Goal: Transaction & Acquisition: Download file/media

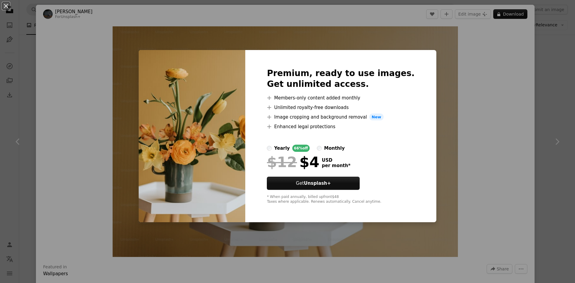
scroll to position [150, 0]
click at [433, 80] on div "An X shape Premium, ready to use images. Get unlimited access. A plus sign Memb…" at bounding box center [287, 141] width 575 height 283
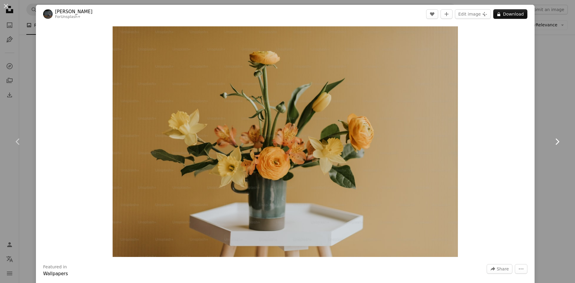
click at [552, 140] on icon "Chevron right" at bounding box center [557, 142] width 10 height 10
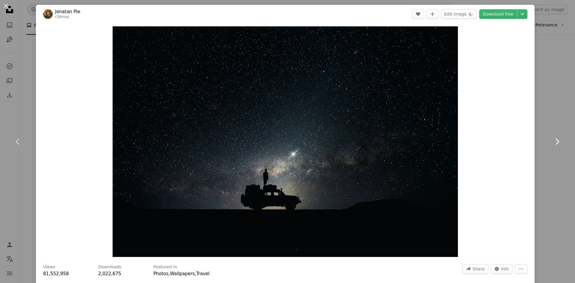
click at [552, 140] on icon "Chevron right" at bounding box center [557, 142] width 10 height 10
click at [539, 113] on link "Chevron right" at bounding box center [557, 141] width 36 height 57
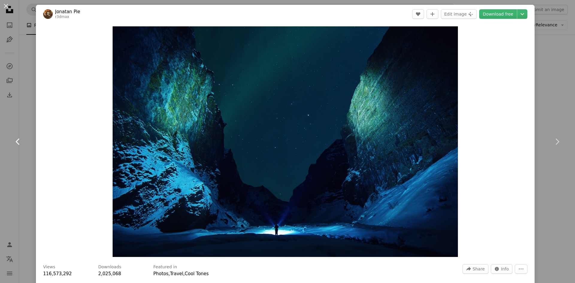
click at [0, 113] on link "Chevron left" at bounding box center [18, 141] width 36 height 57
click at [16, 139] on icon "Chevron left" at bounding box center [18, 142] width 10 height 10
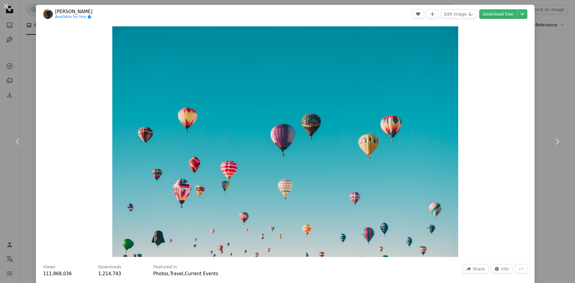
click at [0, 113] on link "Chevron left" at bounding box center [18, 141] width 36 height 57
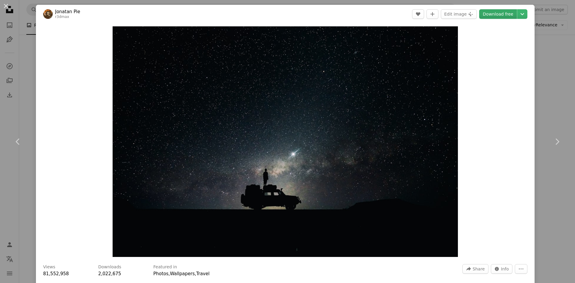
click at [504, 15] on link "Download free" at bounding box center [498, 14] width 38 height 10
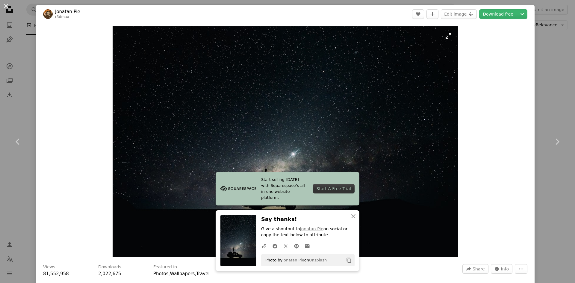
click at [479, 9] on link "Download free" at bounding box center [498, 14] width 38 height 10
click at [18, 138] on icon "Chevron left" at bounding box center [18, 142] width 10 height 10
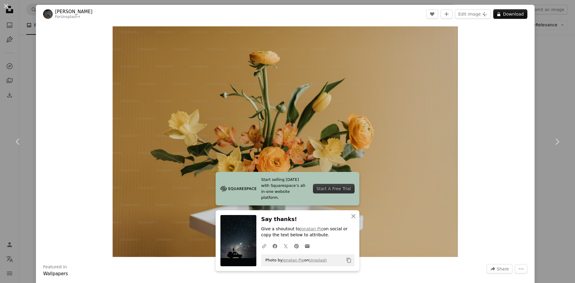
click at [0, 113] on link "Chevron left" at bounding box center [18, 141] width 36 height 57
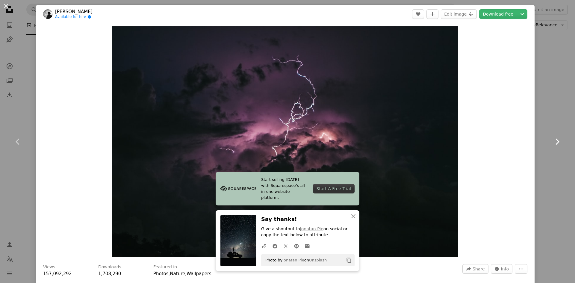
click at [0, 113] on link "Chevron left" at bounding box center [18, 141] width 36 height 57
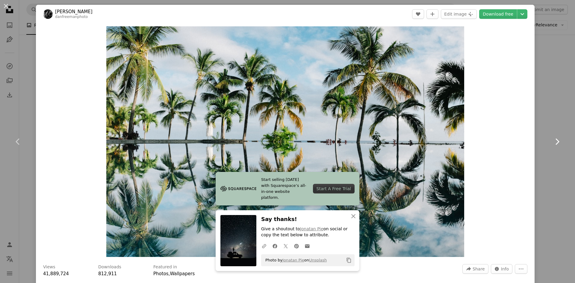
click at [0, 113] on link "Chevron left" at bounding box center [18, 141] width 36 height 57
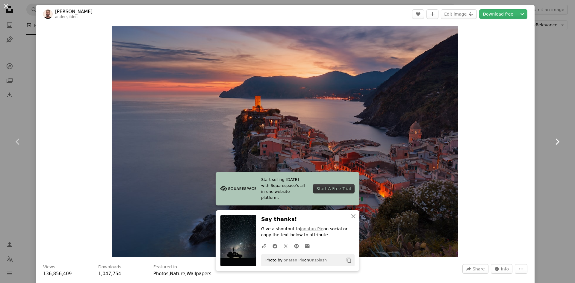
click link "Chevron left" at bounding box center [18, 141] width 36 height 57
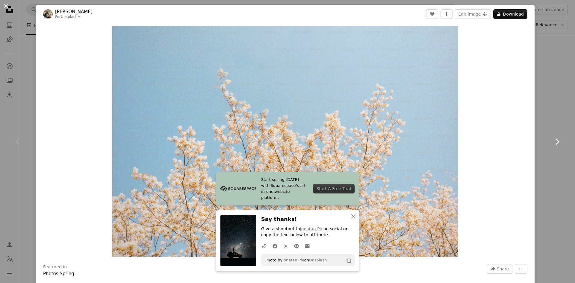
click at [552, 138] on icon "Chevron right" at bounding box center [557, 142] width 10 height 10
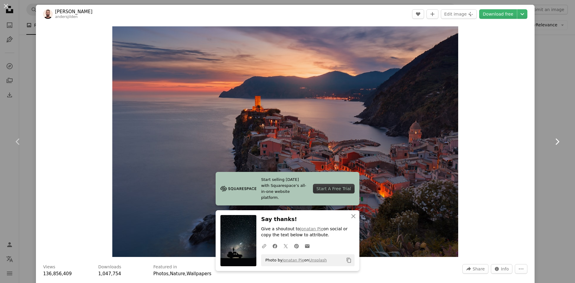
click at [539, 113] on link "Chevron right" at bounding box center [557, 141] width 36 height 57
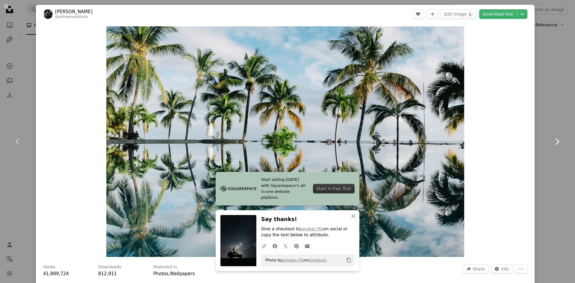
click at [552, 138] on icon "Chevron right" at bounding box center [557, 142] width 10 height 10
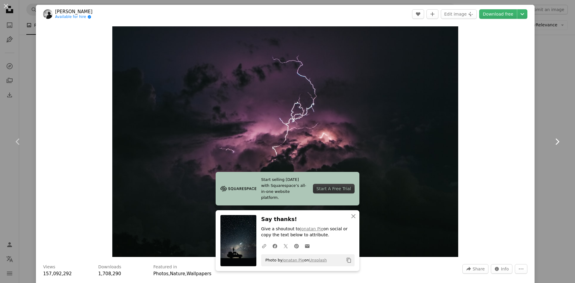
click at [539, 113] on link "Chevron right" at bounding box center [557, 141] width 36 height 57
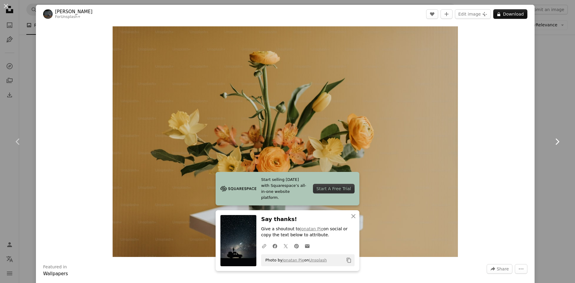
click at [552, 138] on icon "Chevron right" at bounding box center [557, 142] width 10 height 10
click at [539, 113] on link "Chevron right" at bounding box center [557, 141] width 36 height 57
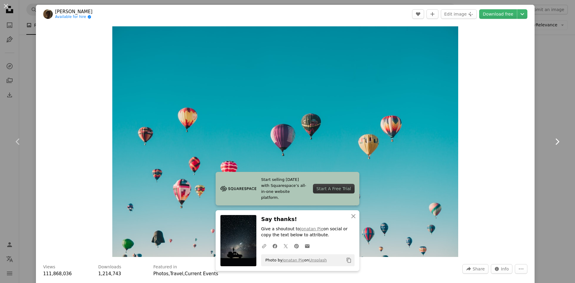
click at [539, 113] on link "Chevron right" at bounding box center [557, 141] width 36 height 57
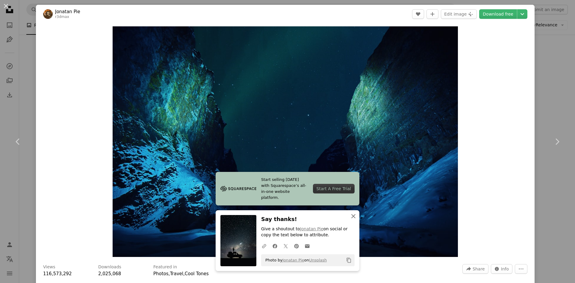
click at [539, 113] on link "Chevron right" at bounding box center [557, 141] width 36 height 57
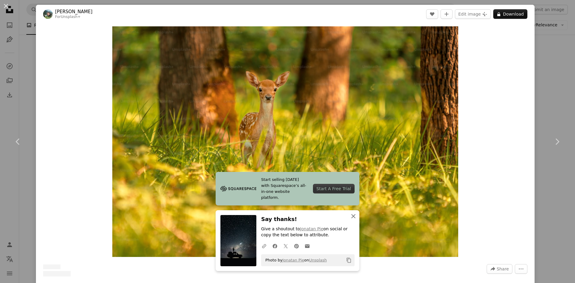
click at [352, 217] on icon "button" at bounding box center [353, 216] width 4 height 4
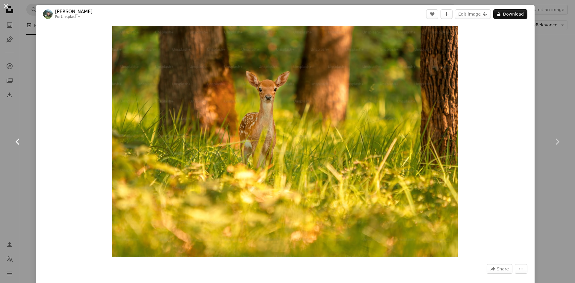
click at [19, 139] on icon at bounding box center [18, 141] width 4 height 6
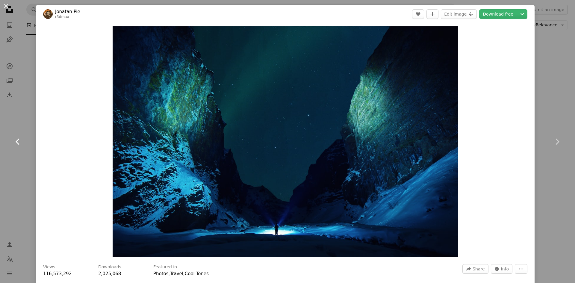
click at [19, 139] on icon at bounding box center [18, 141] width 4 height 6
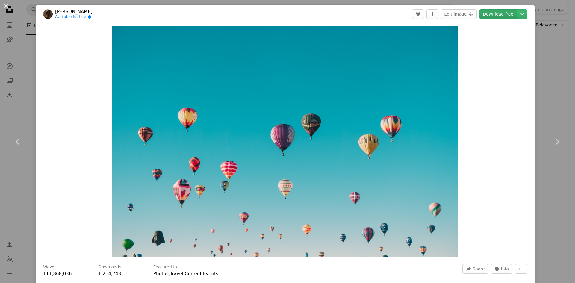
click at [497, 13] on link "Download free" at bounding box center [498, 14] width 38 height 10
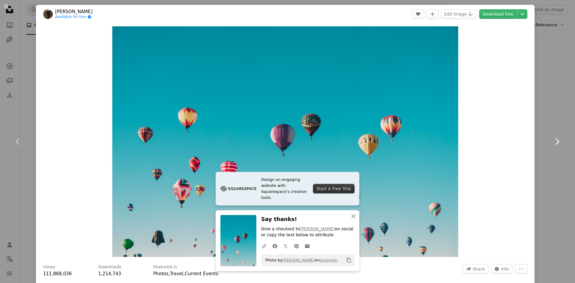
click at [555, 142] on icon at bounding box center [557, 141] width 4 height 6
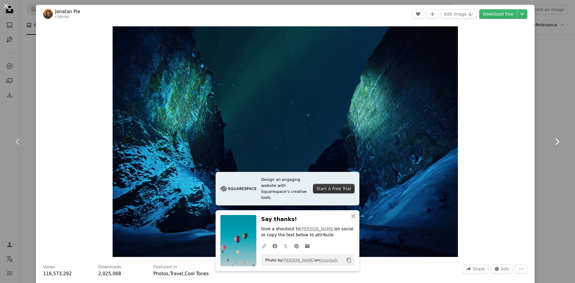
click at [555, 142] on icon at bounding box center [557, 141] width 4 height 6
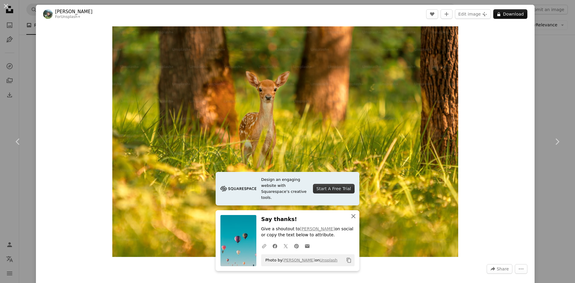
click at [351, 217] on icon "An X shape" at bounding box center [353, 216] width 7 height 7
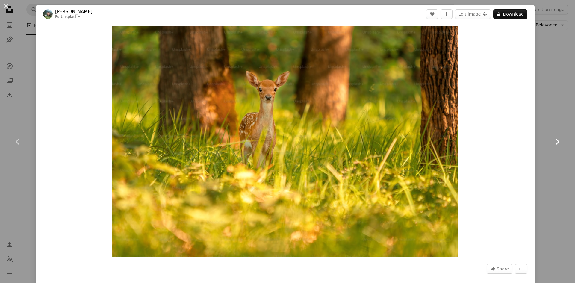
click at [552, 142] on icon "Chevron right" at bounding box center [557, 142] width 10 height 10
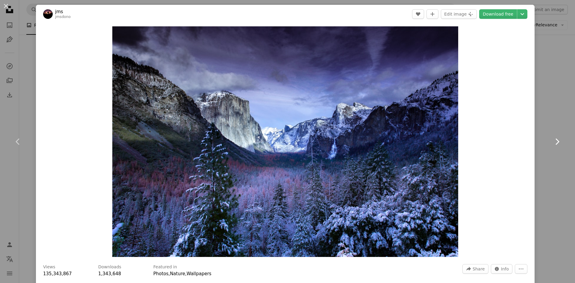
click at [552, 142] on icon "Chevron right" at bounding box center [557, 142] width 10 height 10
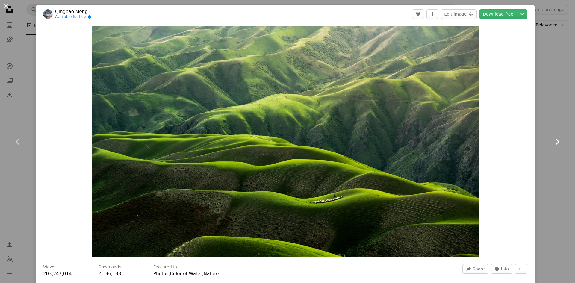
click at [552, 142] on icon "Chevron right" at bounding box center [557, 142] width 10 height 10
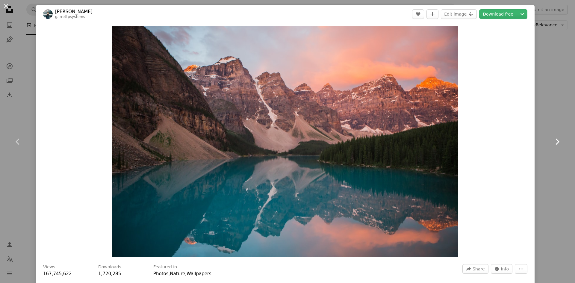
click at [552, 142] on icon "Chevron right" at bounding box center [557, 142] width 10 height 10
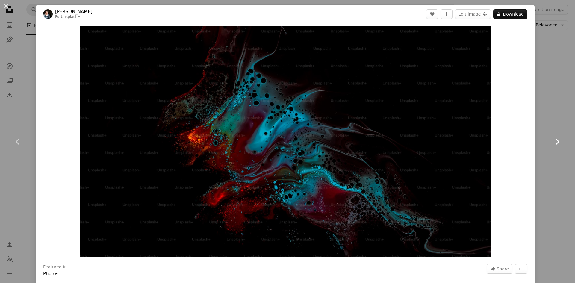
click at [552, 142] on icon "Chevron right" at bounding box center [557, 142] width 10 height 10
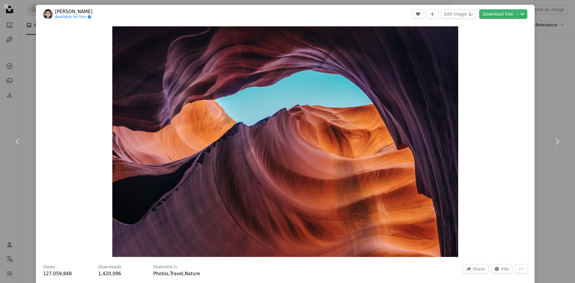
click at [479, 9] on link "Download free" at bounding box center [498, 14] width 38 height 10
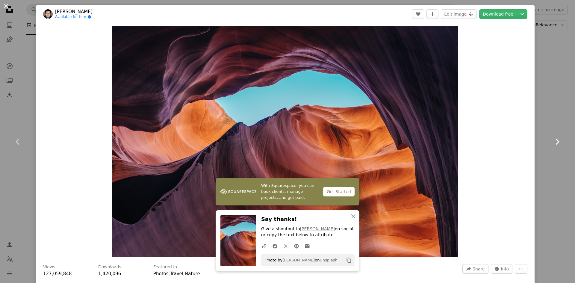
click at [552, 138] on icon "Chevron right" at bounding box center [557, 142] width 10 height 10
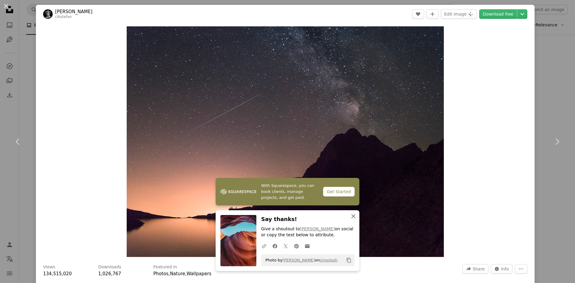
click at [539, 113] on link "Chevron right" at bounding box center [557, 141] width 36 height 57
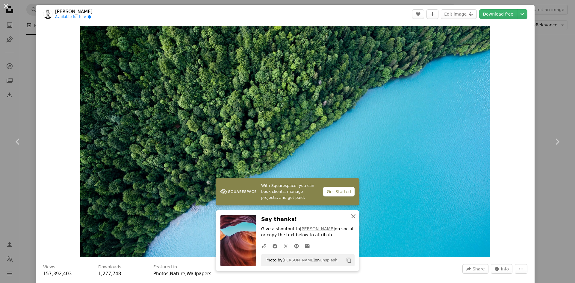
click at [353, 219] on icon "An X shape" at bounding box center [353, 216] width 7 height 7
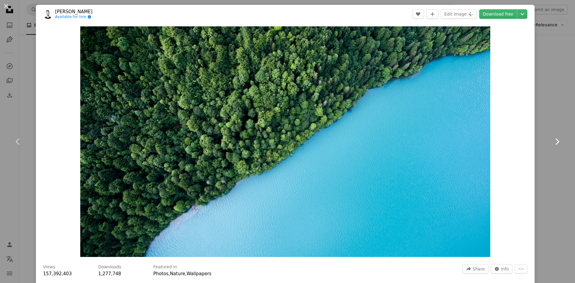
click at [555, 140] on icon at bounding box center [557, 141] width 4 height 6
click at [555, 141] on icon at bounding box center [557, 141] width 4 height 6
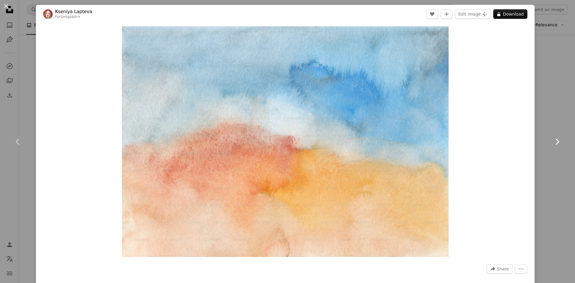
click at [555, 141] on icon at bounding box center [557, 141] width 4 height 6
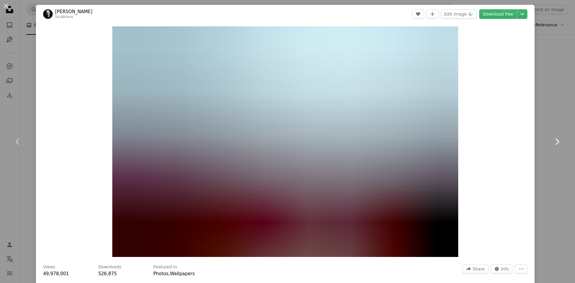
click at [555, 141] on icon at bounding box center [557, 141] width 4 height 6
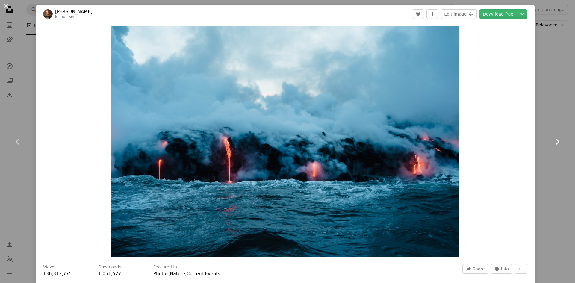
click at [555, 141] on icon at bounding box center [557, 141] width 4 height 6
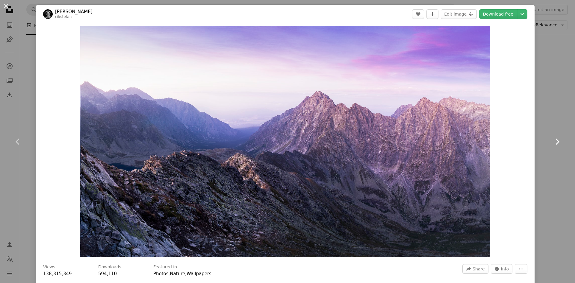
click at [555, 141] on icon at bounding box center [557, 141] width 4 height 6
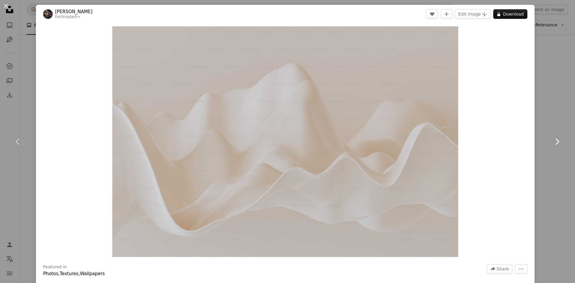
click at [555, 141] on icon at bounding box center [557, 141] width 4 height 6
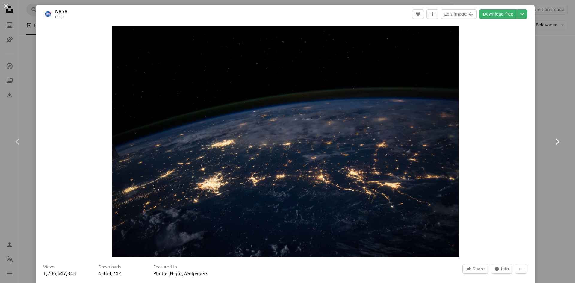
click at [555, 141] on icon at bounding box center [557, 141] width 4 height 6
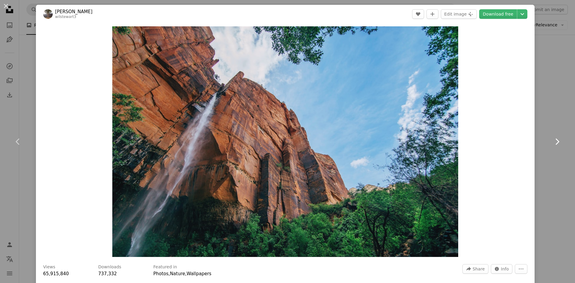
click at [555, 141] on icon at bounding box center [557, 141] width 4 height 6
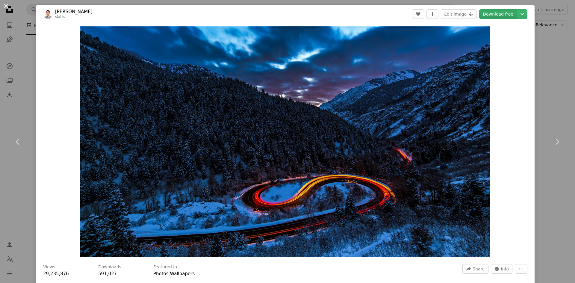
click at [495, 14] on link "Download free" at bounding box center [498, 14] width 38 height 10
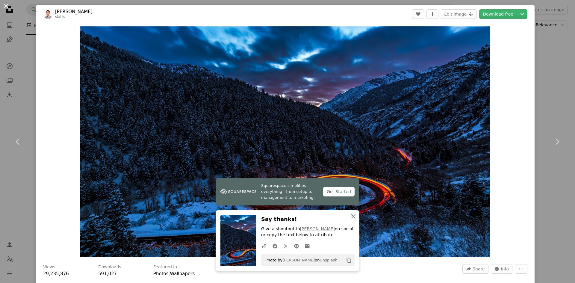
click at [351, 216] on icon "button" at bounding box center [353, 216] width 4 height 4
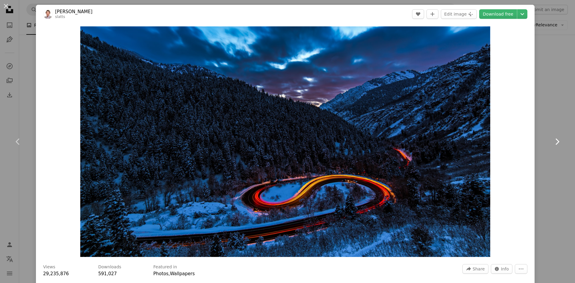
click at [552, 141] on icon "Chevron right" at bounding box center [557, 142] width 10 height 10
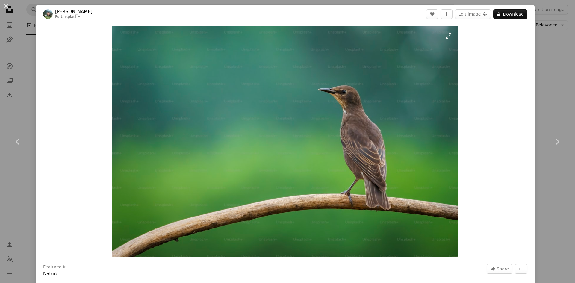
click at [448, 37] on img "Zoom in on this image" at bounding box center [284, 141] width 345 height 230
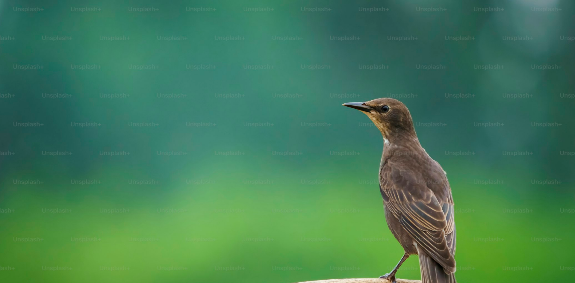
scroll to position [48, 0]
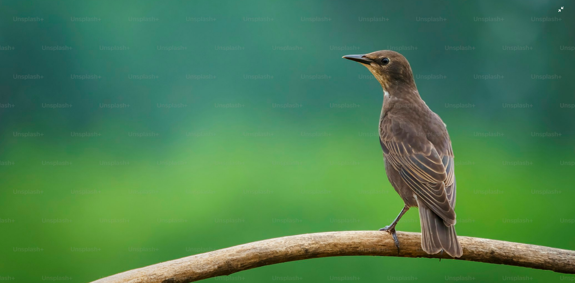
click at [556, 9] on img "Zoom out on this image" at bounding box center [287, 144] width 575 height 384
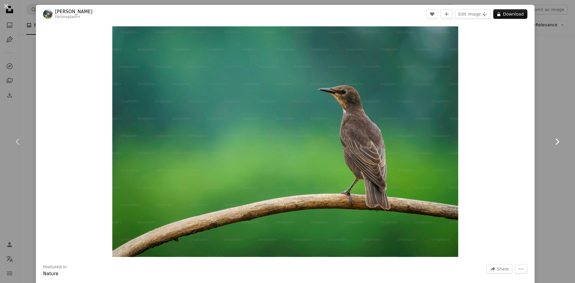
click at [552, 142] on icon "Chevron right" at bounding box center [557, 142] width 10 height 10
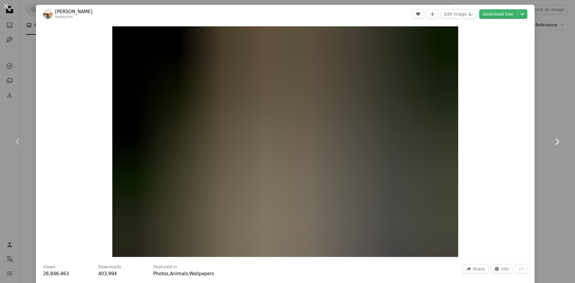
click at [552, 139] on icon "Chevron right" at bounding box center [557, 142] width 10 height 10
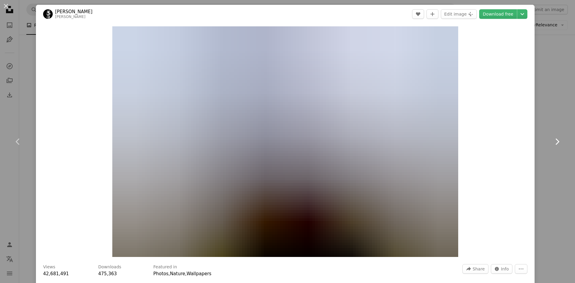
click at [552, 139] on icon "Chevron right" at bounding box center [557, 142] width 10 height 10
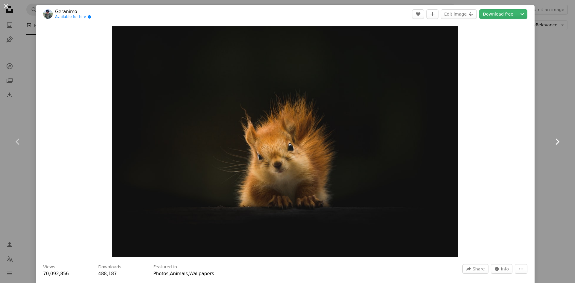
click at [552, 135] on link "Chevron right" at bounding box center [557, 141] width 36 height 57
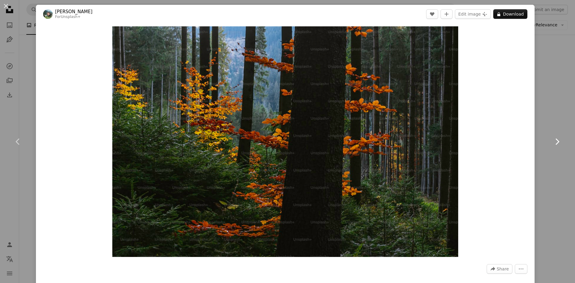
click at [552, 136] on link "Chevron right" at bounding box center [557, 141] width 36 height 57
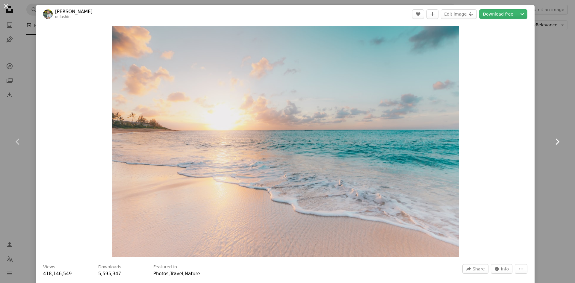
click at [552, 136] on link "Chevron right" at bounding box center [557, 141] width 36 height 57
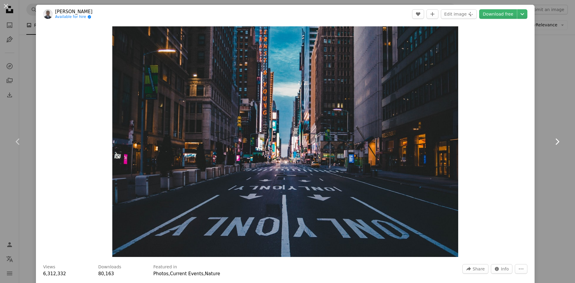
click at [552, 136] on link "Chevron right" at bounding box center [557, 141] width 36 height 57
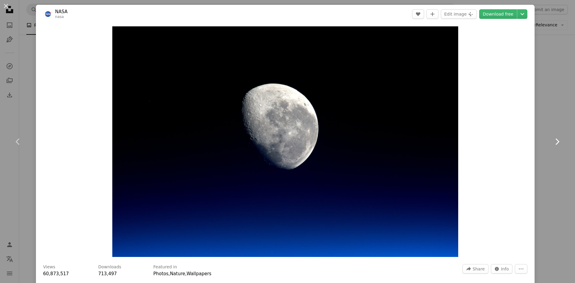
click at [552, 136] on link "Chevron right" at bounding box center [557, 141] width 36 height 57
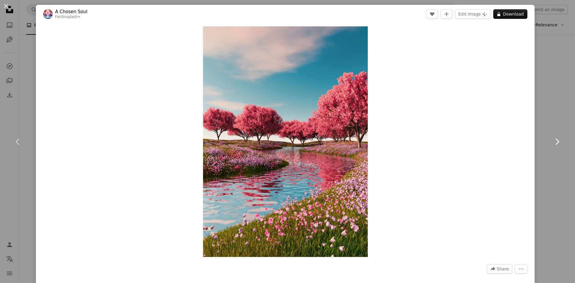
click at [555, 139] on icon at bounding box center [557, 141] width 4 height 6
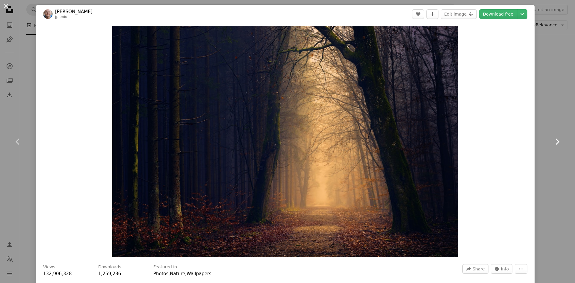
click at [555, 139] on icon at bounding box center [557, 141] width 4 height 6
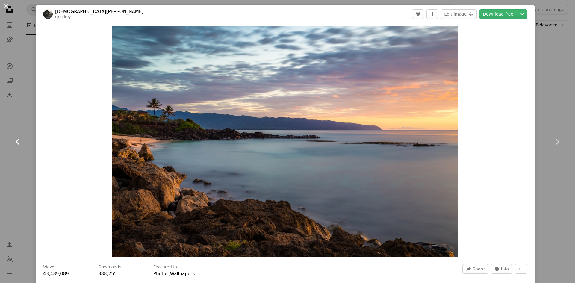
drag, startPoint x: 15, startPoint y: 140, endPoint x: 26, endPoint y: 132, distance: 13.7
click at [15, 140] on icon "Chevron left" at bounding box center [18, 142] width 10 height 10
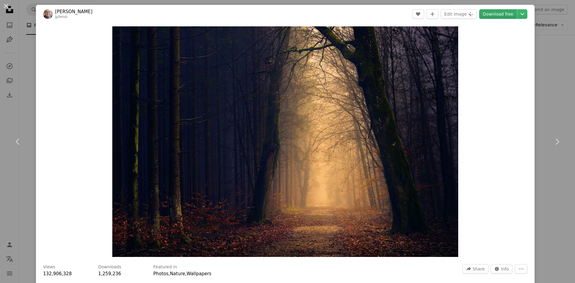
click at [483, 13] on link "Download free" at bounding box center [498, 14] width 38 height 10
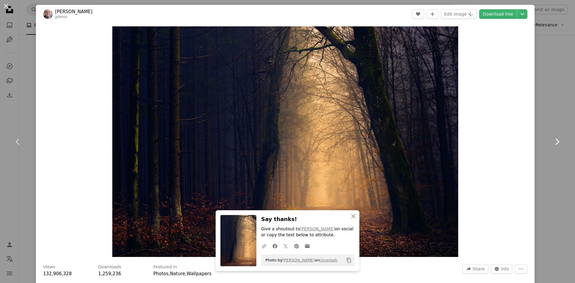
click at [554, 139] on icon "Chevron right" at bounding box center [557, 142] width 10 height 10
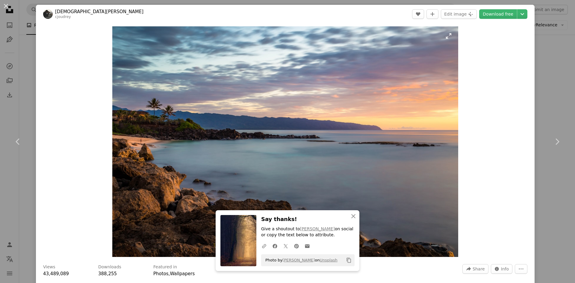
click at [416, 61] on img "Zoom in on this image" at bounding box center [285, 141] width 346 height 230
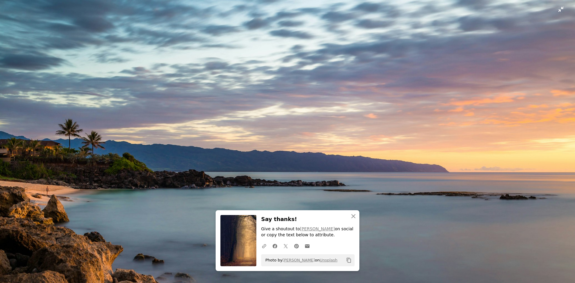
scroll to position [48, 0]
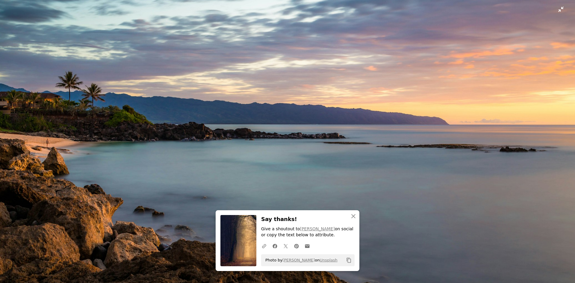
click at [556, 8] on img "Zoom out on this image" at bounding box center [287, 144] width 575 height 384
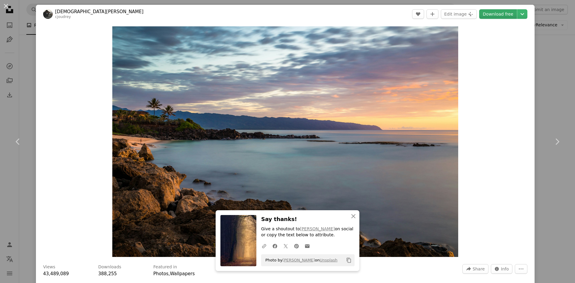
click at [509, 15] on link "Download free" at bounding box center [498, 14] width 38 height 10
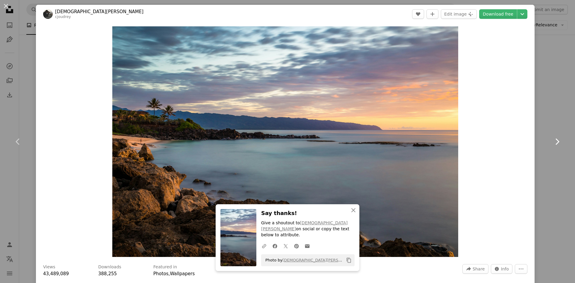
click at [552, 139] on icon "Chevron right" at bounding box center [557, 142] width 10 height 10
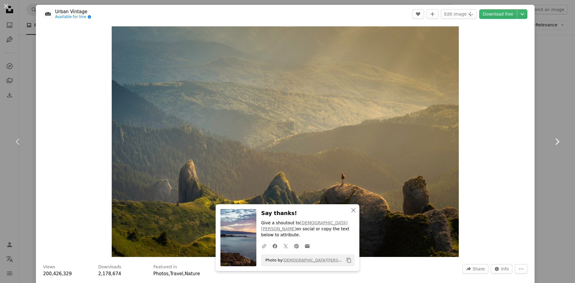
click at [552, 139] on icon "Chevron right" at bounding box center [557, 142] width 10 height 10
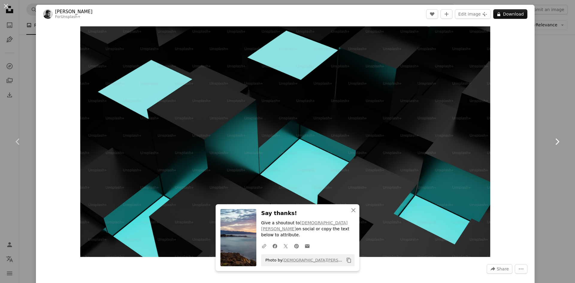
click at [552, 139] on icon "Chevron right" at bounding box center [557, 142] width 10 height 10
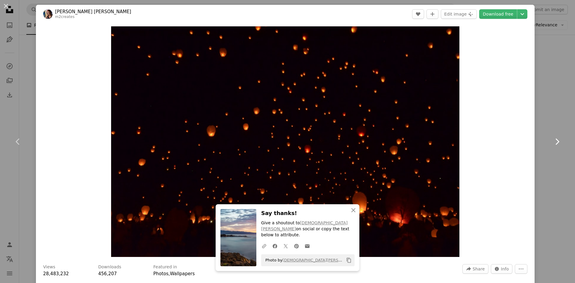
click at [552, 139] on icon "Chevron right" at bounding box center [557, 142] width 10 height 10
